Goal: Navigation & Orientation: Find specific page/section

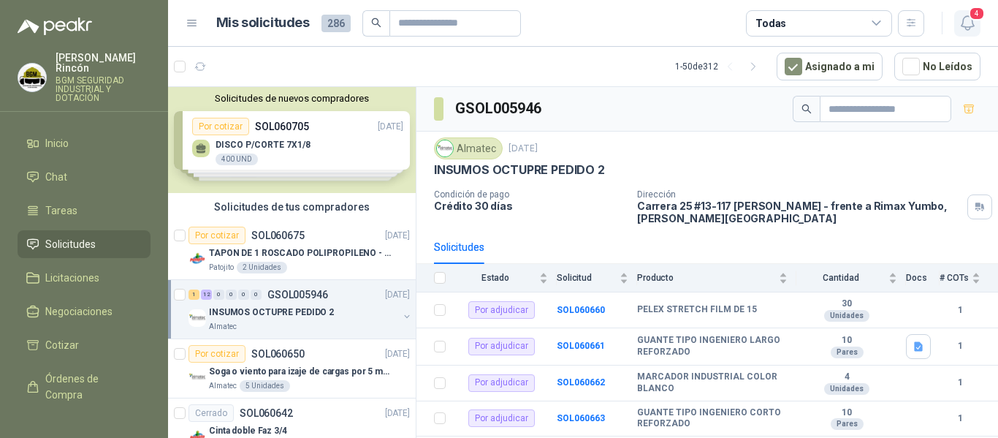
click at [967, 23] on icon "button" at bounding box center [968, 23] width 18 height 18
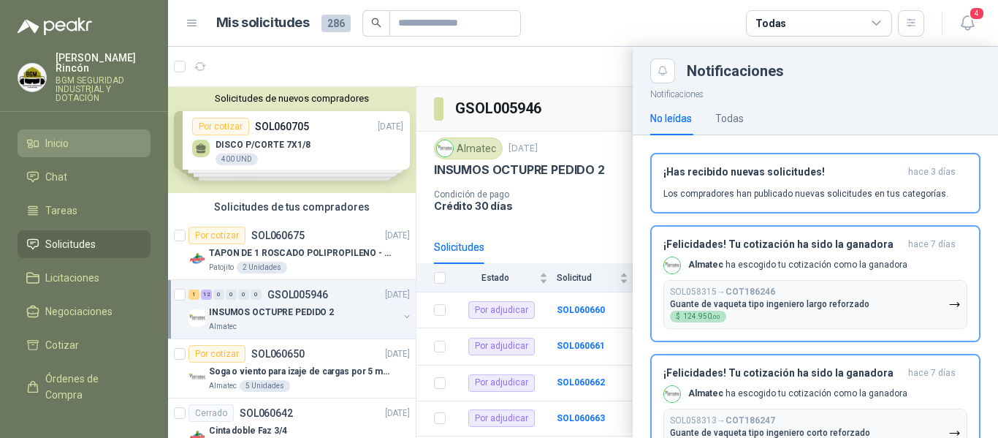
click at [90, 135] on li "Inicio" at bounding box center [83, 143] width 115 height 16
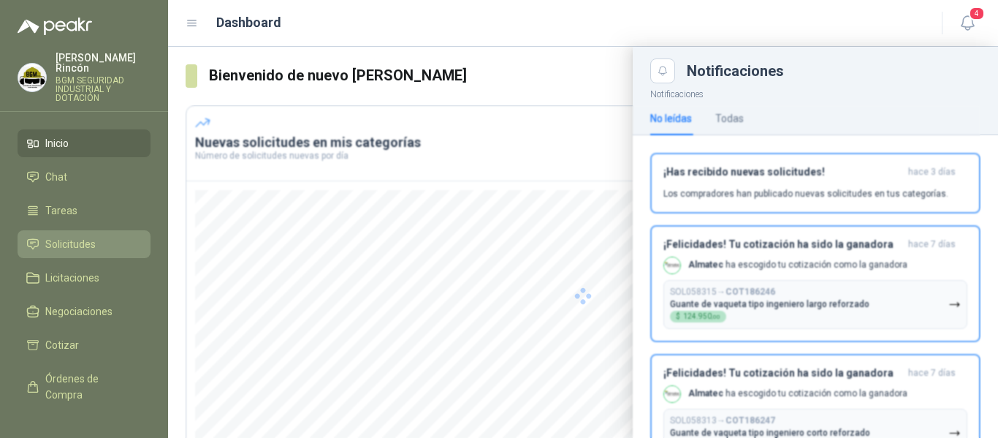
click at [86, 236] on span "Solicitudes" at bounding box center [70, 244] width 50 height 16
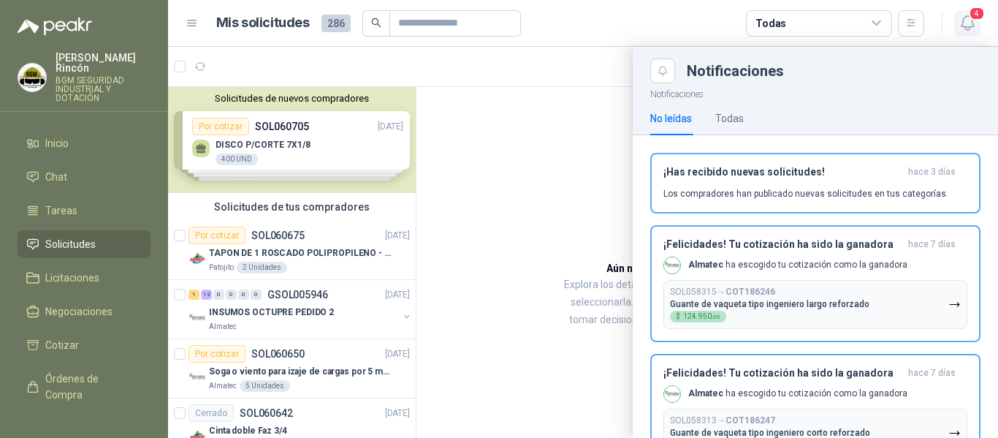
click at [968, 26] on icon "button" at bounding box center [968, 23] width 18 height 18
